Goal: Use online tool/utility: Utilize a website feature to perform a specific function

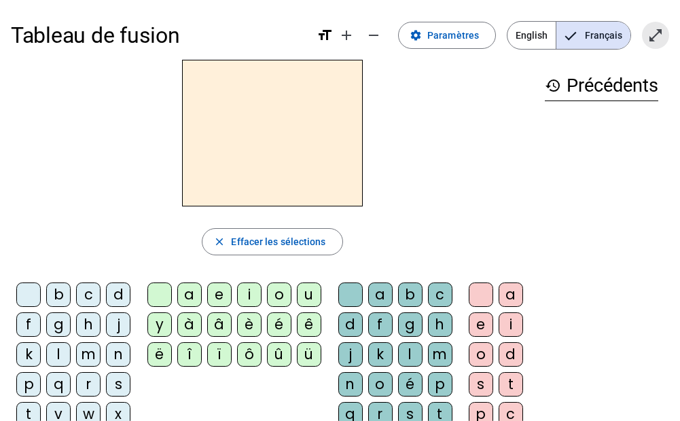
drag, startPoint x: 640, startPoint y: 31, endPoint x: 643, endPoint y: 102, distance: 70.7
click at [640, 31] on span "Entrer en plein écran" at bounding box center [655, 35] width 33 height 33
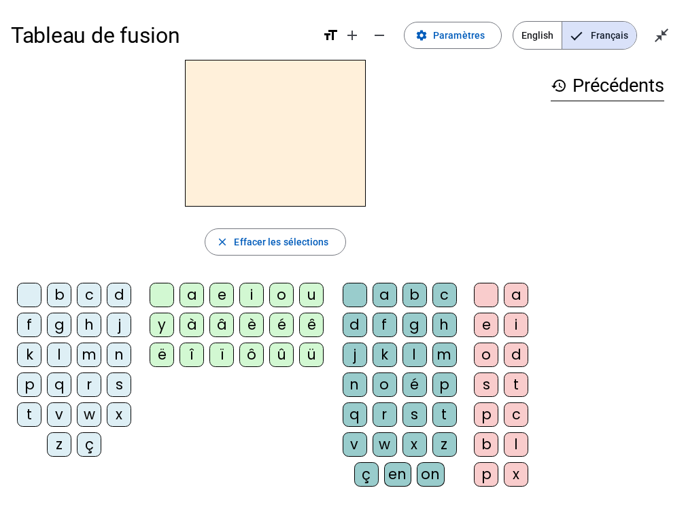
click at [30, 388] on div "t" at bounding box center [29, 414] width 24 height 24
click at [221, 288] on div "e" at bounding box center [221, 295] width 24 height 24
click at [116, 290] on div "d" at bounding box center [119, 295] width 24 height 24
click at [89, 355] on div "m" at bounding box center [89, 354] width 24 height 24
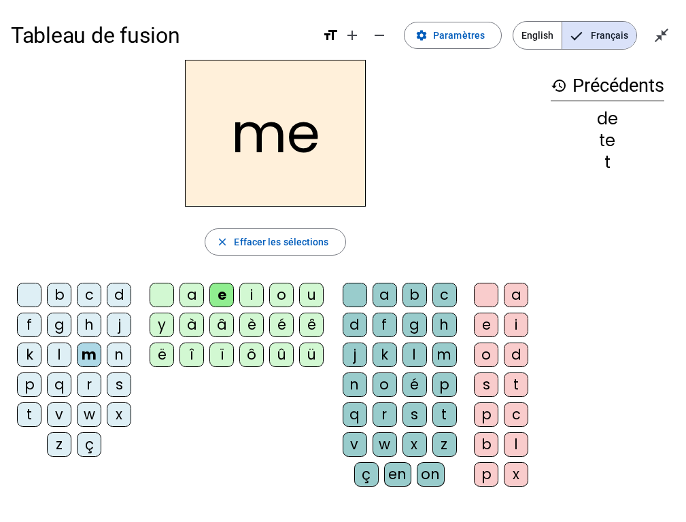
click at [197, 300] on div "a" at bounding box center [191, 295] width 24 height 24
click at [417, 358] on div "l" at bounding box center [414, 354] width 24 height 24
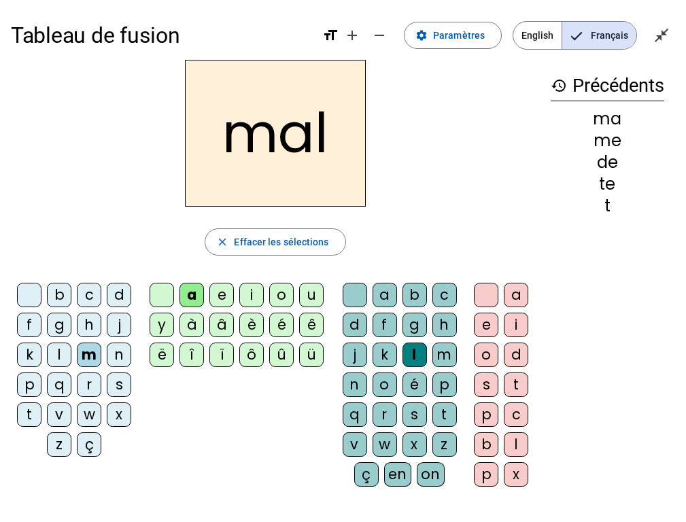
click at [258, 290] on div "i" at bounding box center [251, 295] width 24 height 24
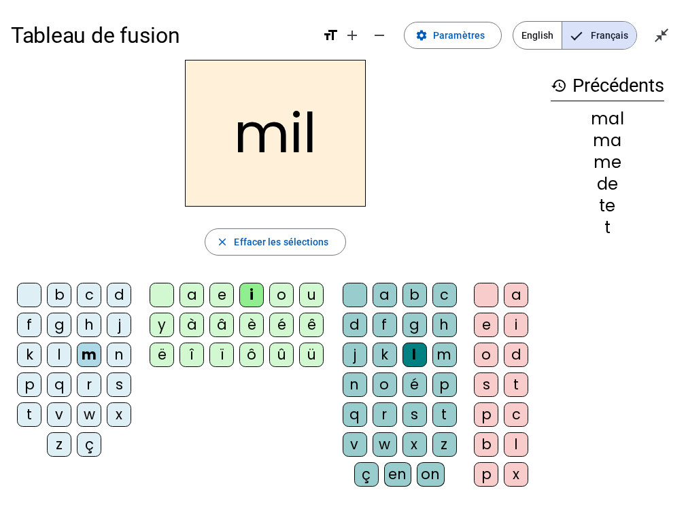
click at [281, 267] on div "mil close Effacer les sélections b c d f g h j k l m n p q r s t v w x z ç a e …" at bounding box center [275, 279] width 529 height 438
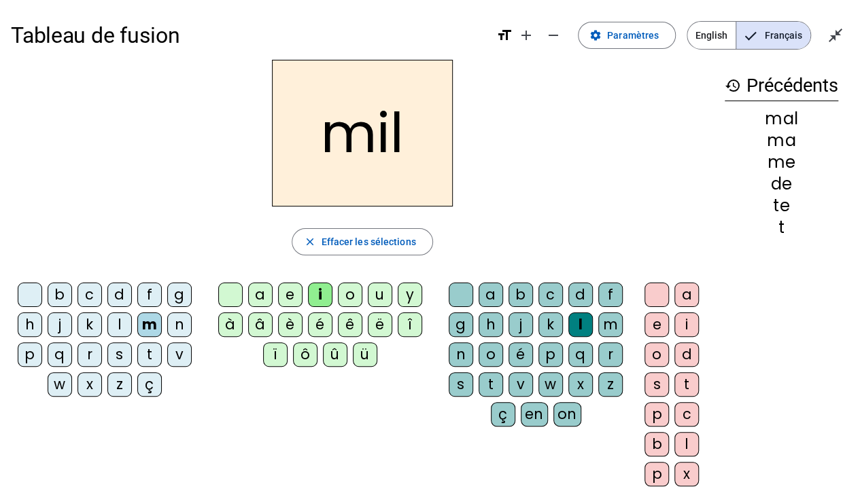
click at [435, 245] on div "close Effacer les sélections" at bounding box center [362, 241] width 703 height 27
